Goal: Transaction & Acquisition: Subscribe to service/newsletter

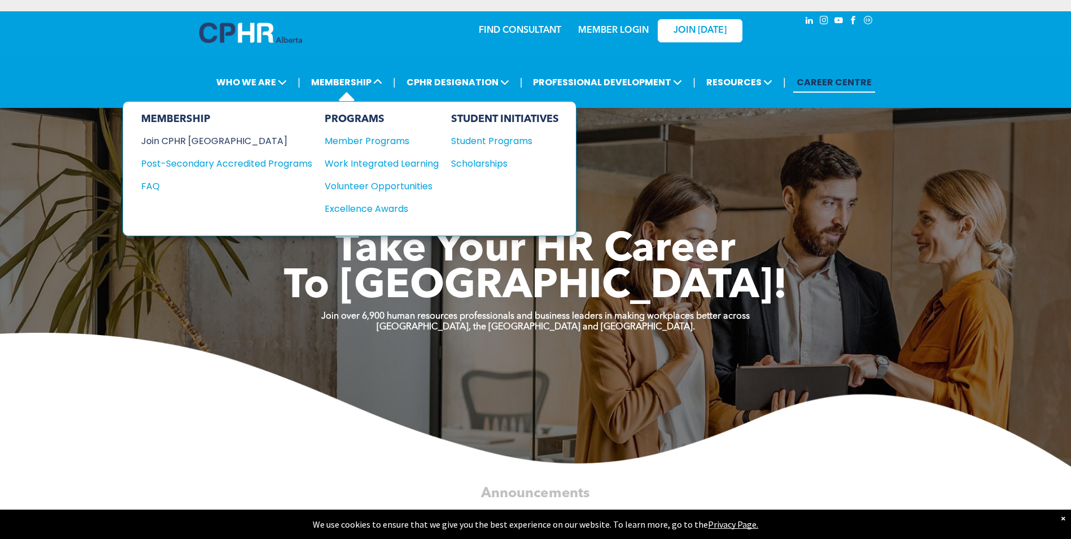
click at [216, 144] on div "Join CPHR [GEOGRAPHIC_DATA]" at bounding box center [218, 141] width 154 height 14
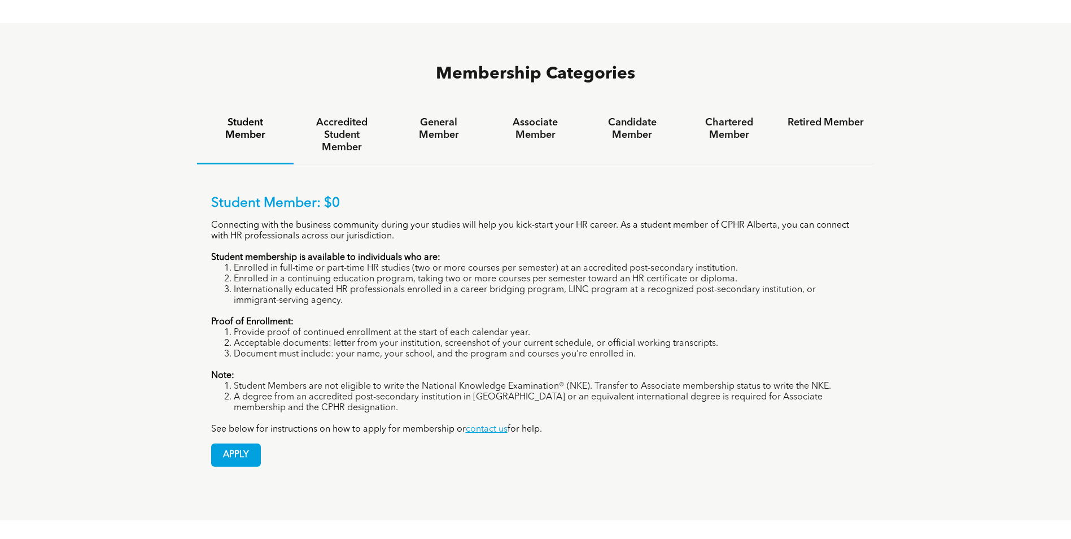
scroll to position [791, 0]
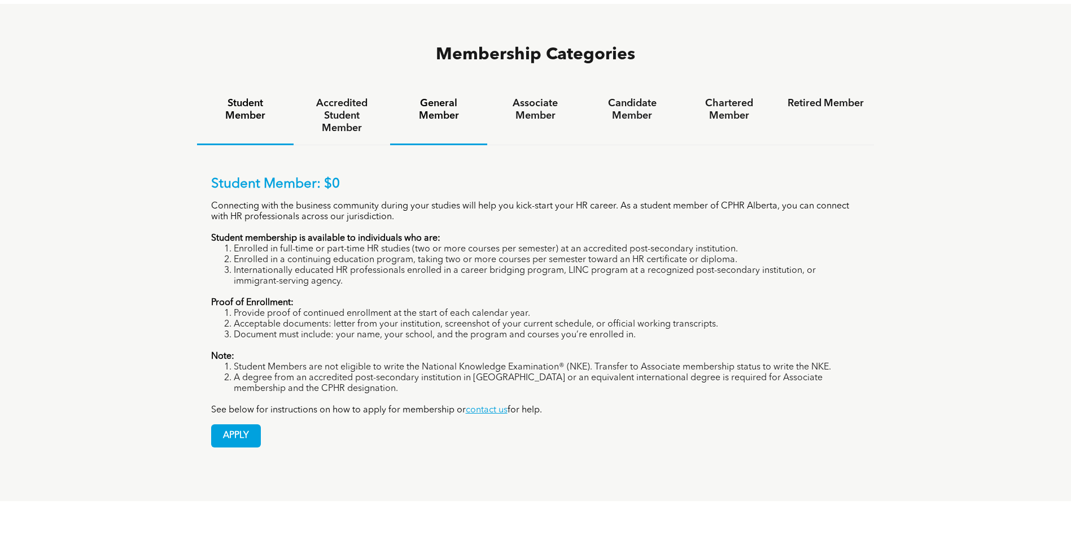
click at [452, 97] on h4 "General Member" at bounding box center [438, 109] width 76 height 25
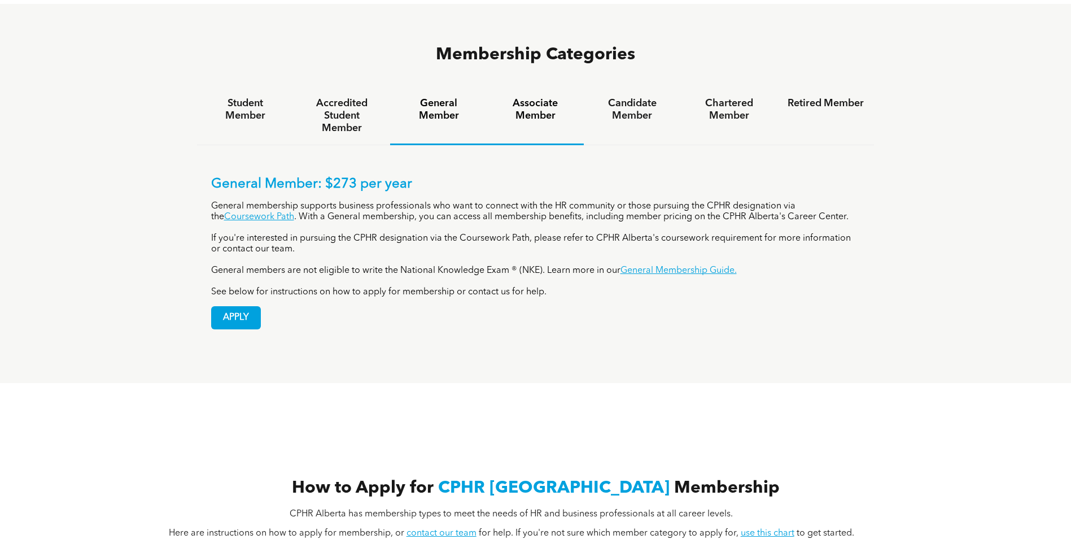
click at [545, 97] on h4 "Associate Member" at bounding box center [535, 109] width 76 height 25
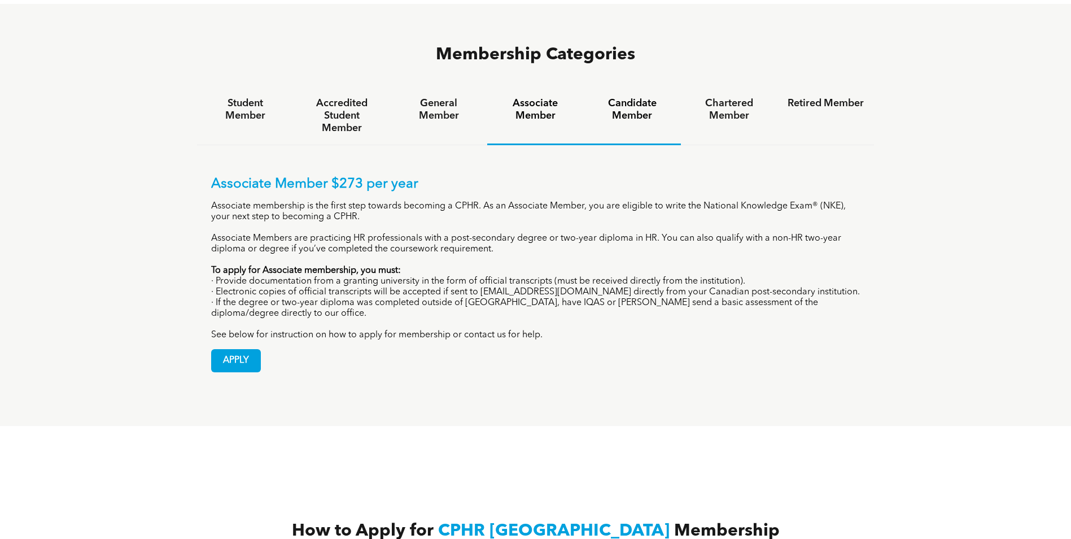
click at [635, 97] on h4 "Candidate Member" at bounding box center [632, 109] width 76 height 25
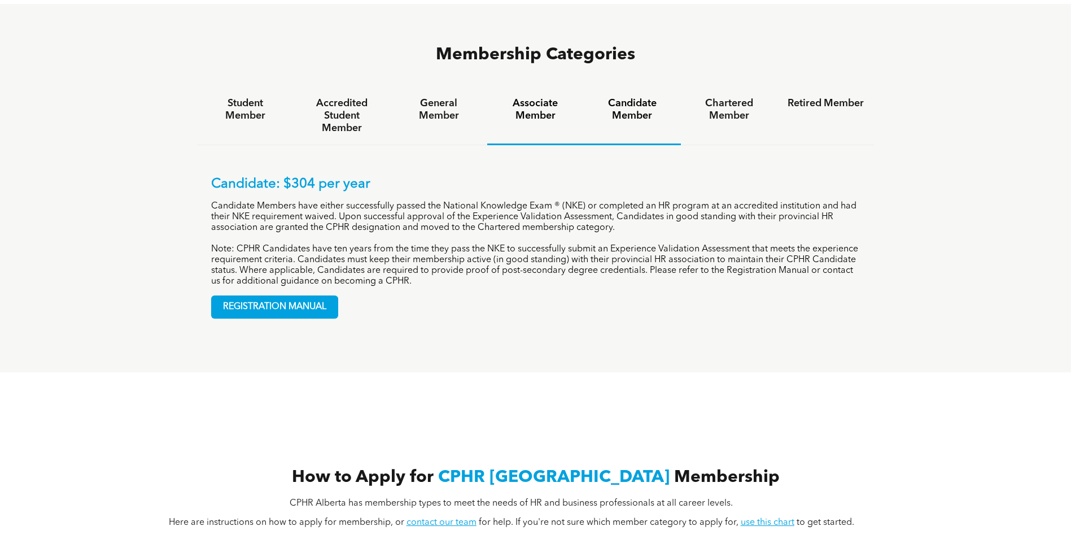
click at [530, 97] on h4 "Associate Member" at bounding box center [535, 109] width 76 height 25
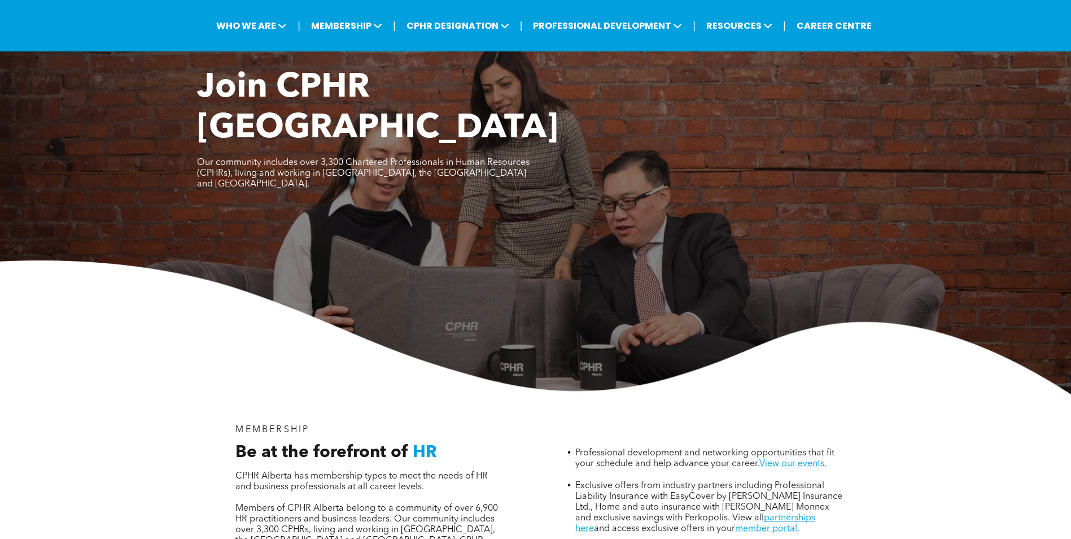
scroll to position [0, 0]
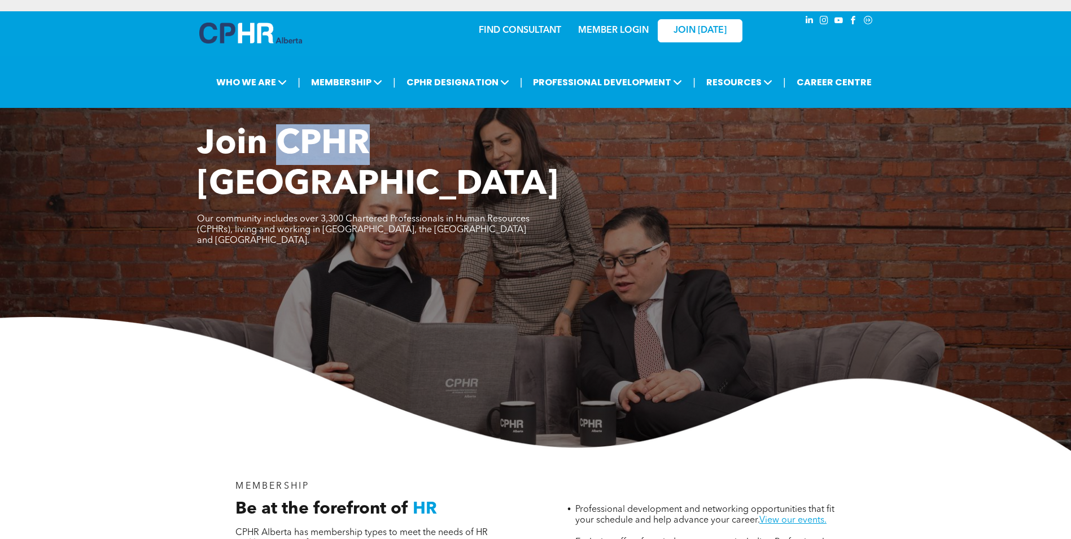
drag, startPoint x: 366, startPoint y: 143, endPoint x: 277, endPoint y: 143, distance: 89.2
click at [277, 143] on span "Join CPHR [GEOGRAPHIC_DATA]" at bounding box center [377, 165] width 361 height 75
copy span "CPHR"
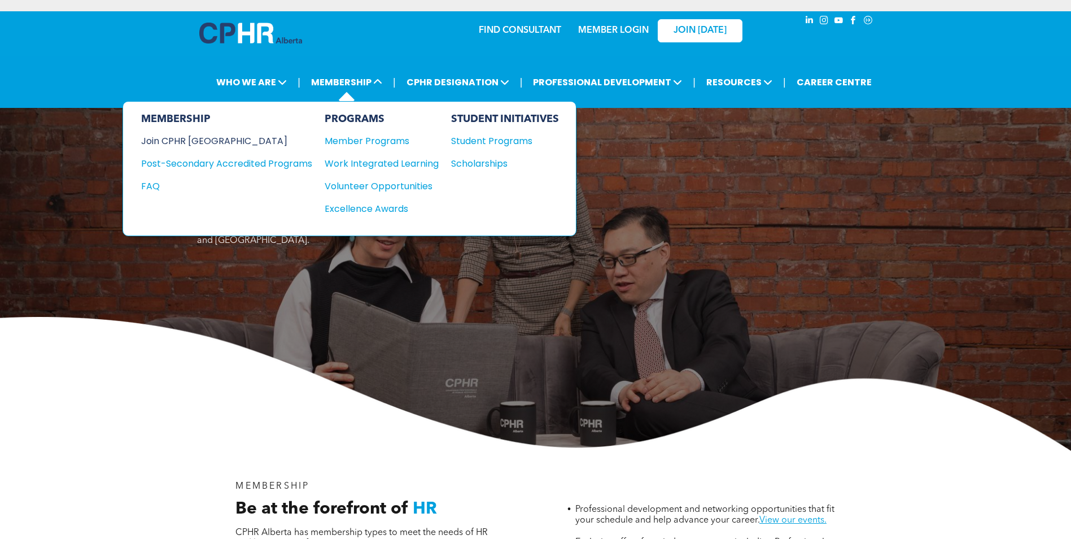
click at [216, 142] on div "Join CPHR [GEOGRAPHIC_DATA]" at bounding box center [218, 141] width 154 height 14
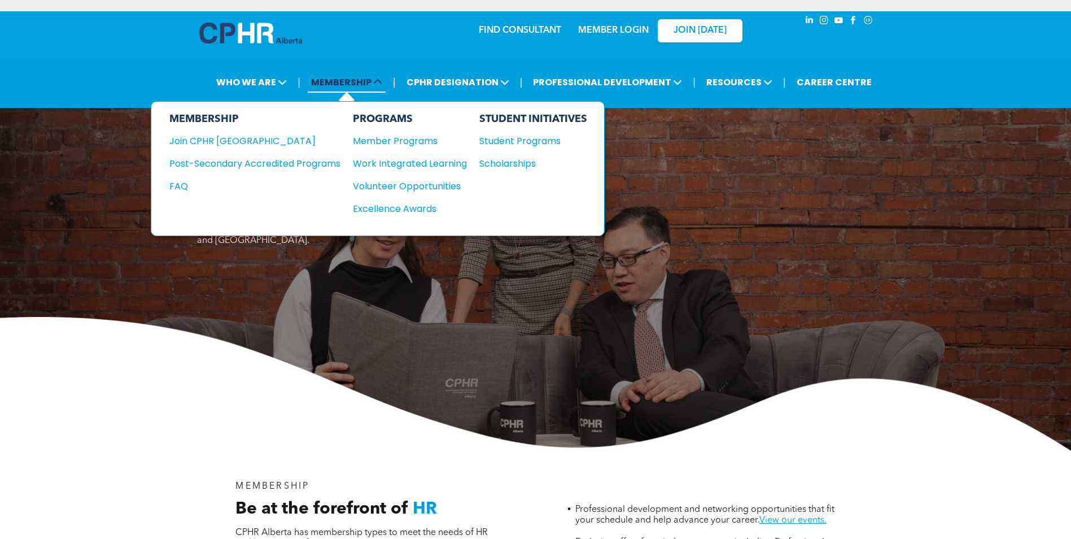
click at [379, 80] on icon at bounding box center [377, 81] width 9 height 9
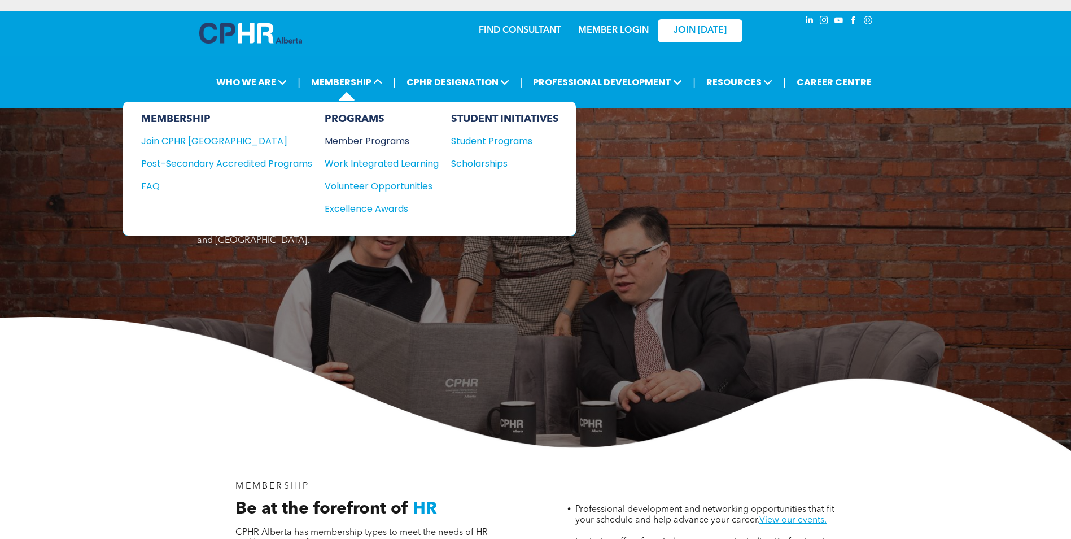
click at [373, 141] on div "Member Programs" at bounding box center [376, 141] width 103 height 14
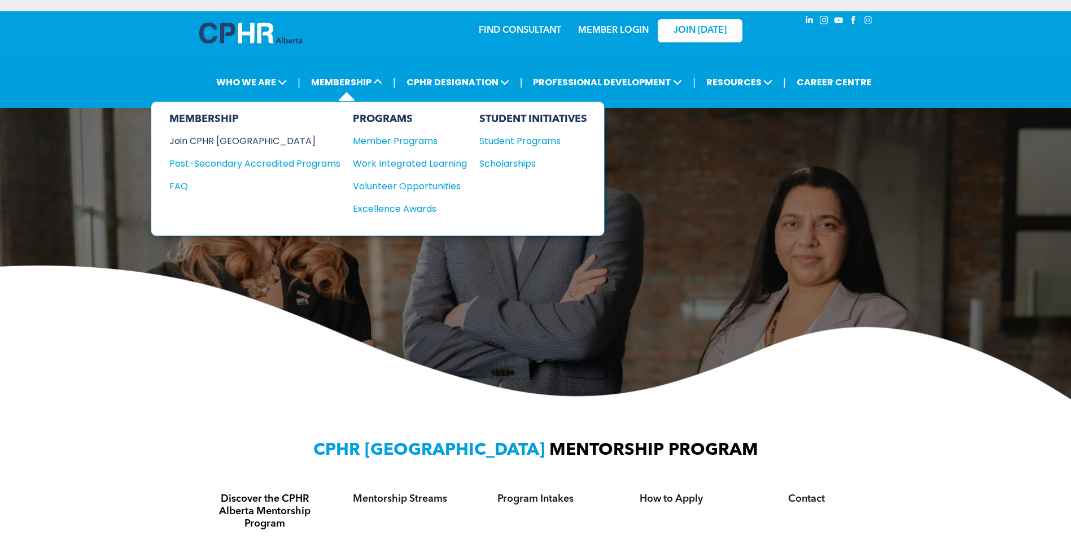
click at [204, 140] on div "Join CPHR [GEOGRAPHIC_DATA]" at bounding box center [246, 141] width 154 height 14
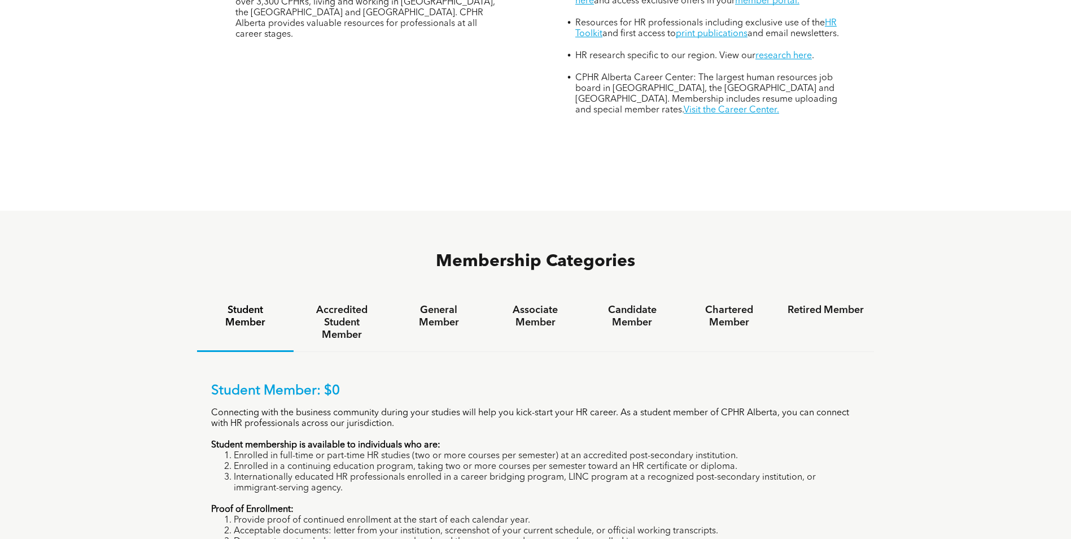
scroll to position [621, 0]
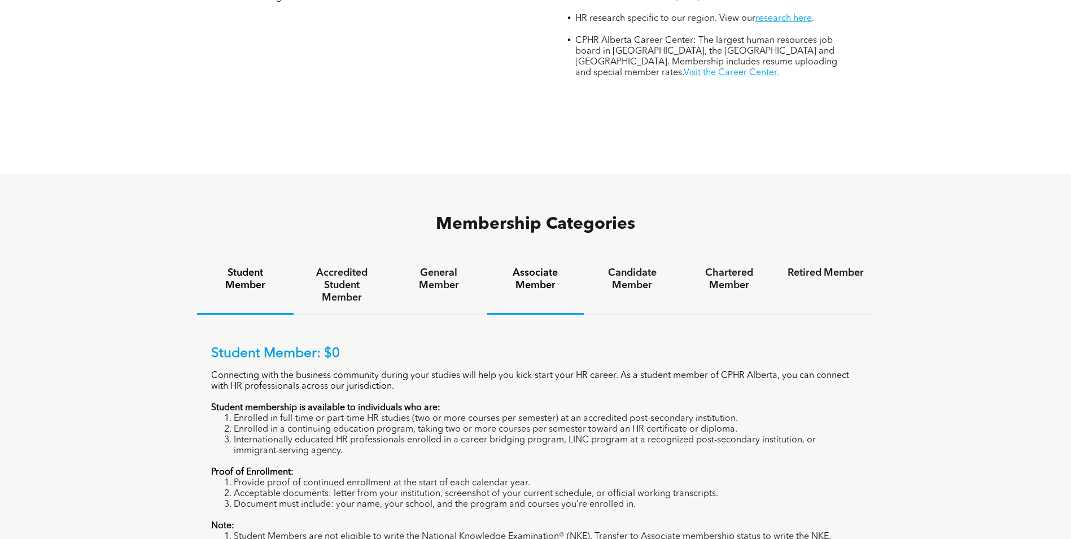
click at [543, 267] on h4 "Associate Member" at bounding box center [535, 279] width 76 height 25
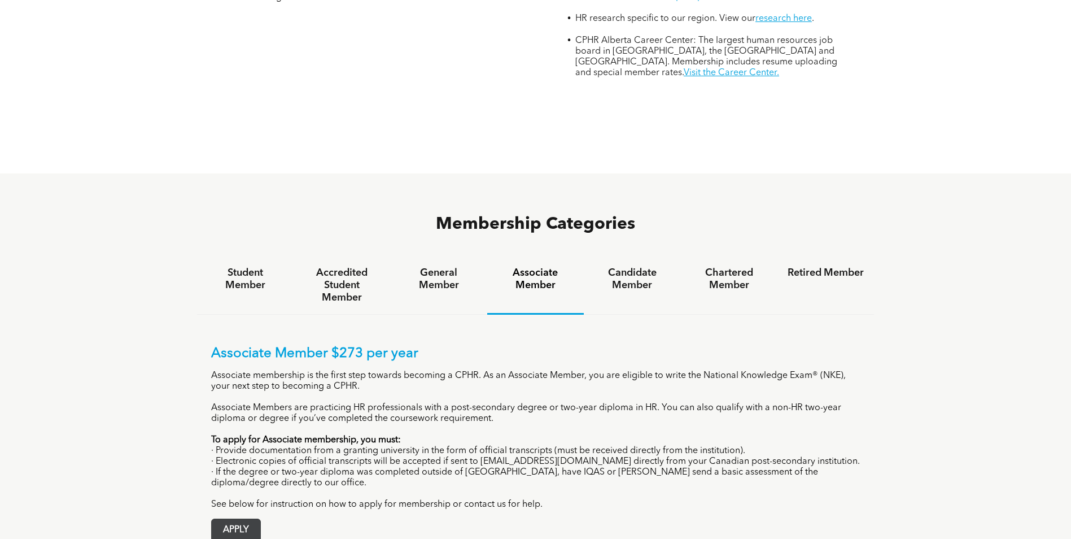
click at [225, 519] on span "APPLY" at bounding box center [236, 530] width 49 height 22
